Goal: Navigation & Orientation: Find specific page/section

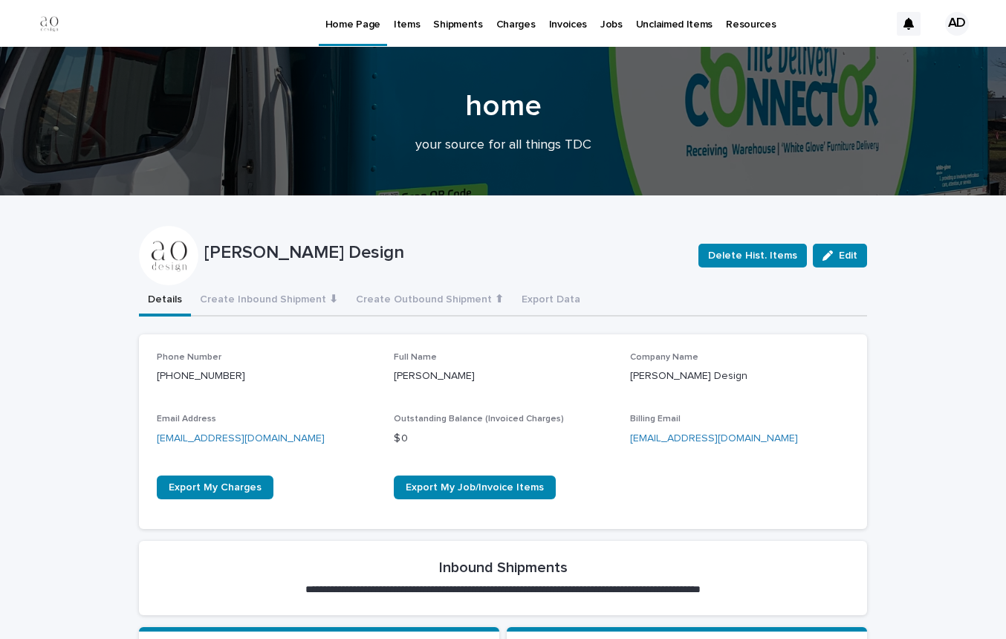
click at [960, 19] on div "AD" at bounding box center [957, 24] width 24 height 24
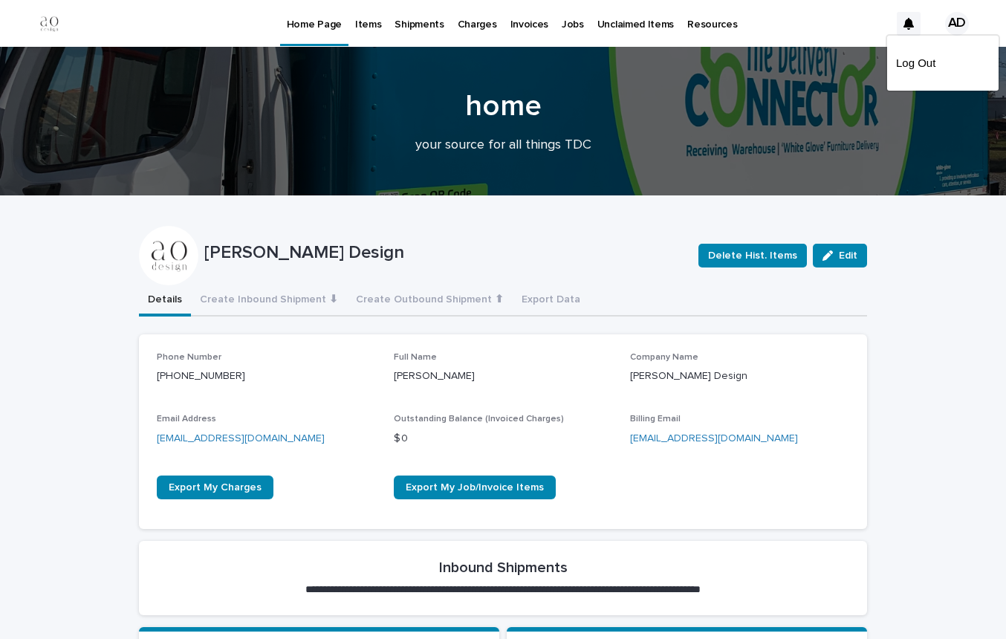
click at [404, 32] on div at bounding box center [503, 24] width 1006 height 48
click at [419, 26] on p "Shipments" at bounding box center [418, 15] width 49 height 31
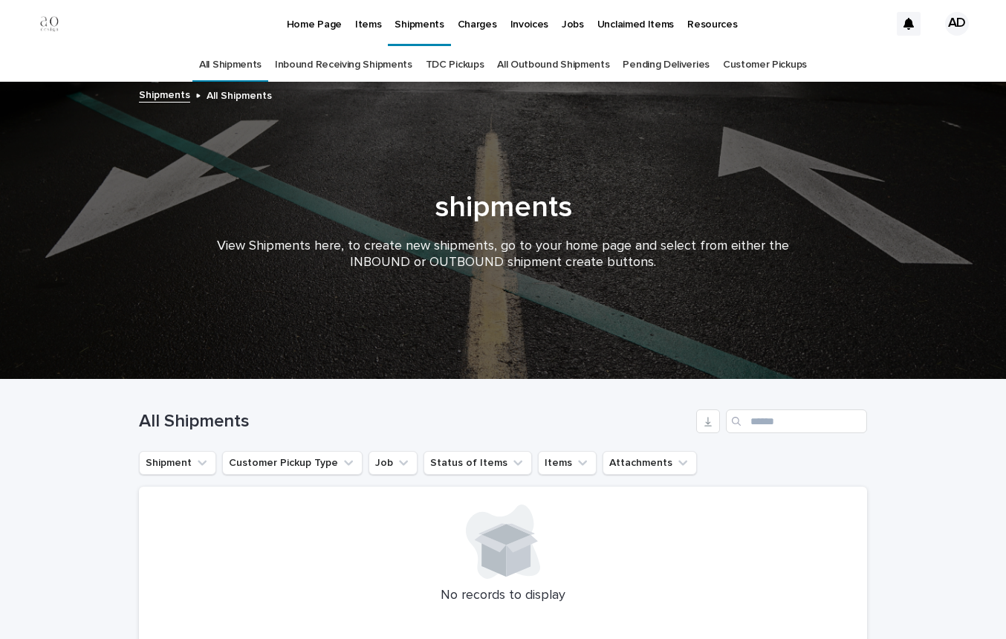
click at [374, 65] on link "Inbound Receiving Shipments" at bounding box center [343, 65] width 137 height 35
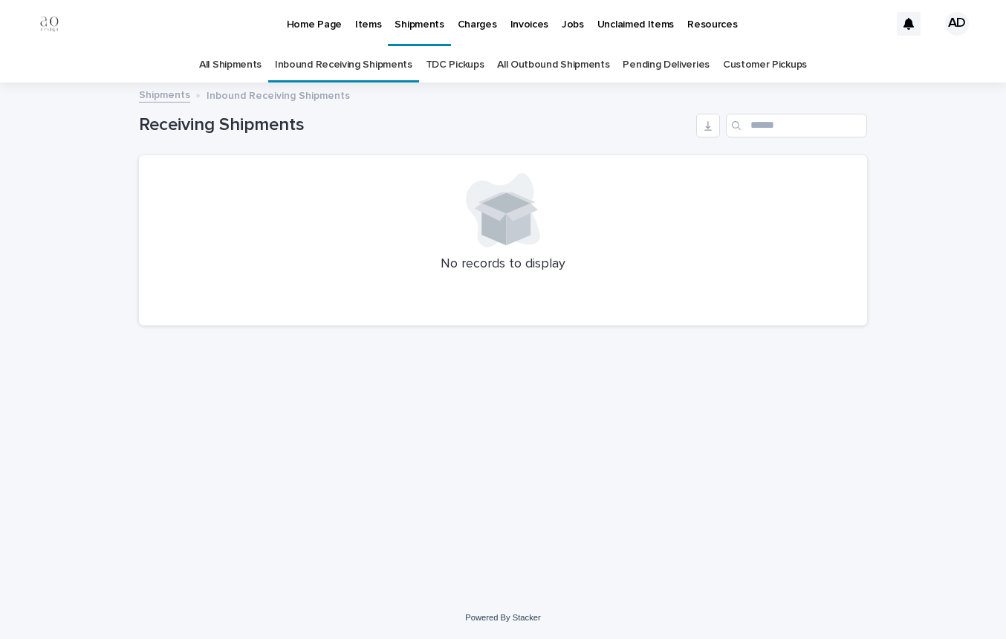
click at [513, 227] on icon at bounding box center [518, 224] width 25 height 42
click at [233, 62] on link "All Shipments" at bounding box center [230, 65] width 62 height 35
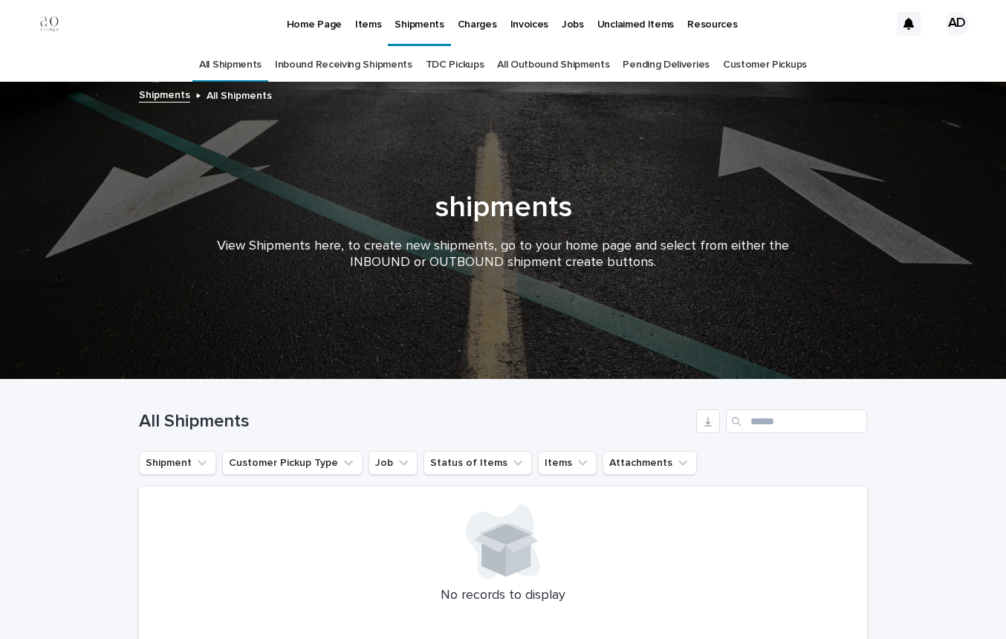
click at [313, 25] on p "Home Page" at bounding box center [314, 15] width 55 height 31
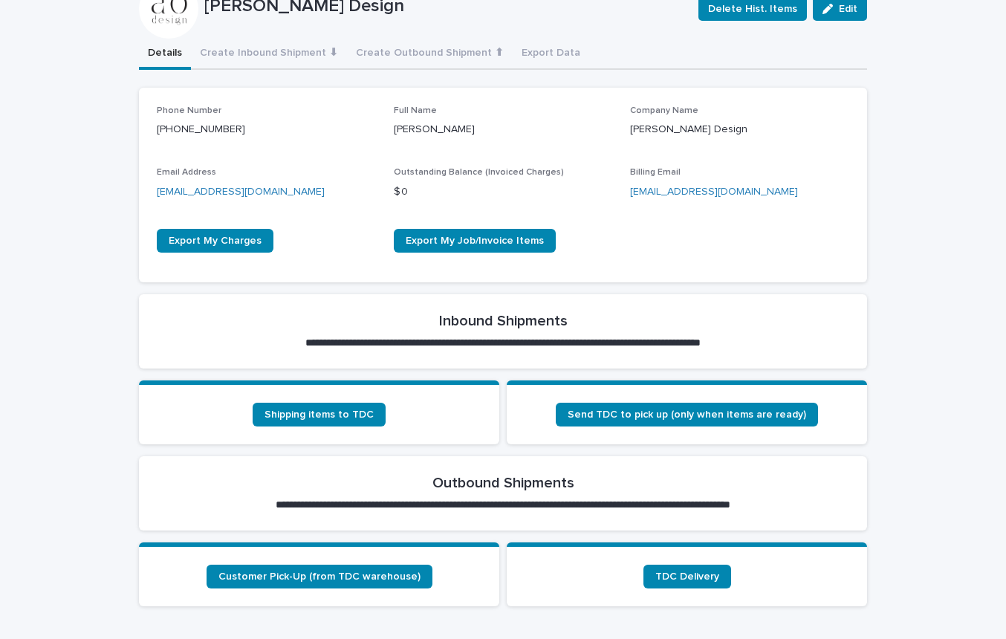
scroll to position [250, 0]
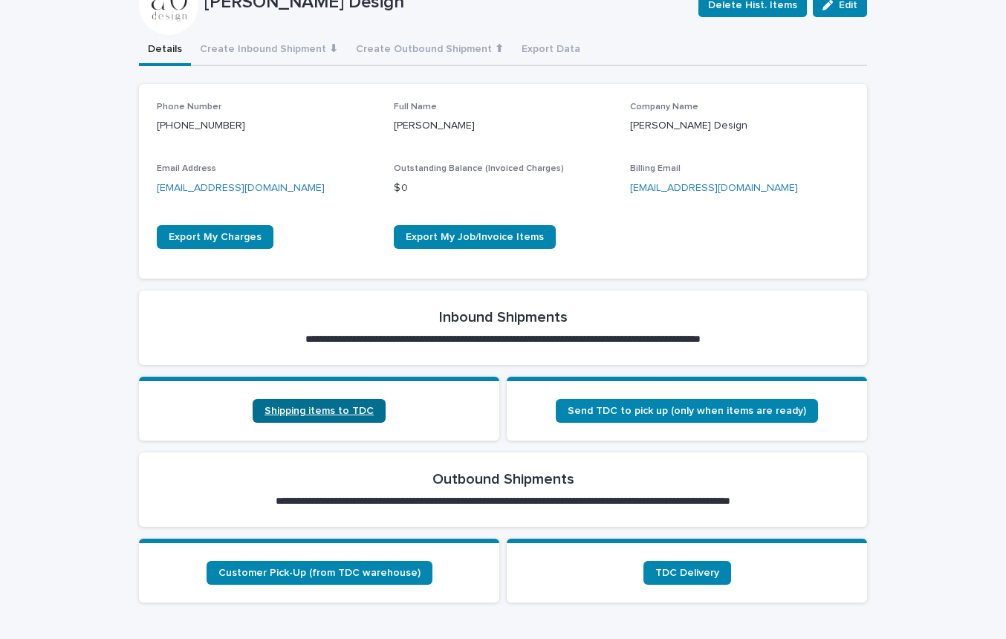
click at [341, 411] on span "Shipping items to TDC" at bounding box center [318, 411] width 109 height 10
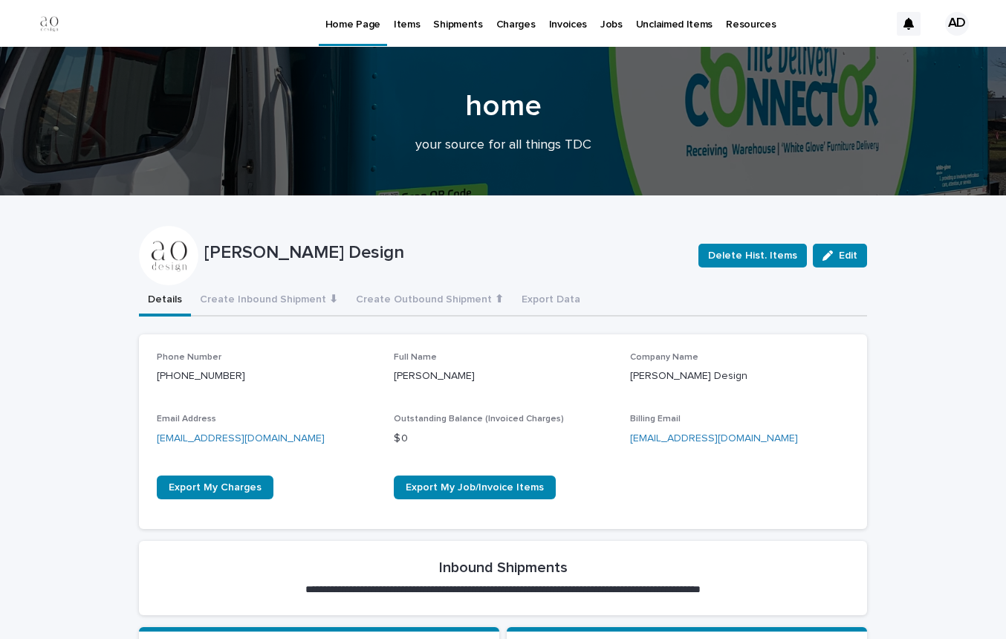
click at [465, 20] on p "Shipments" at bounding box center [457, 15] width 49 height 31
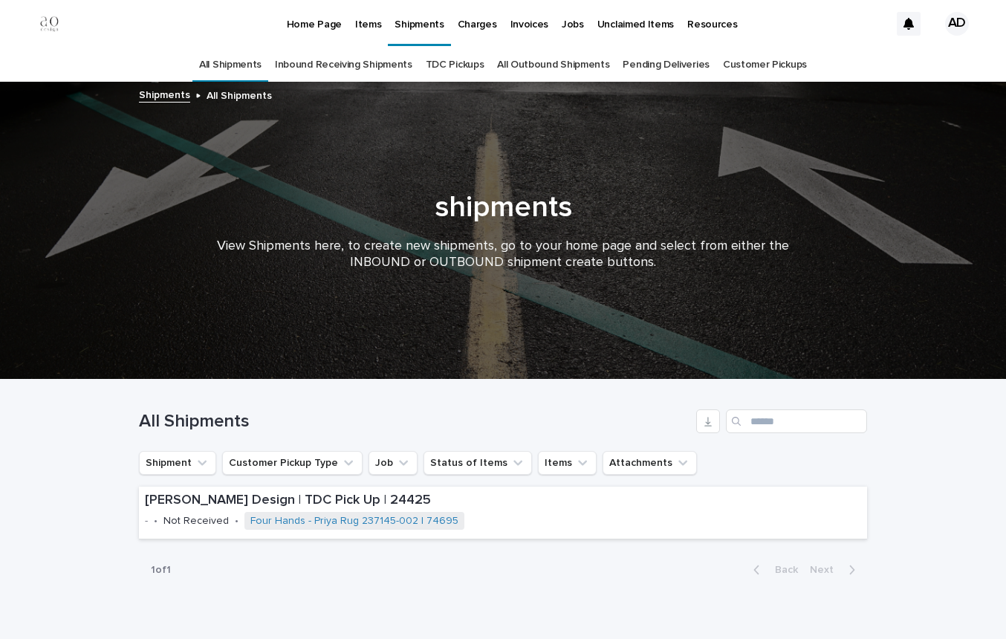
scroll to position [67, 0]
